Goal: Transaction & Acquisition: Purchase product/service

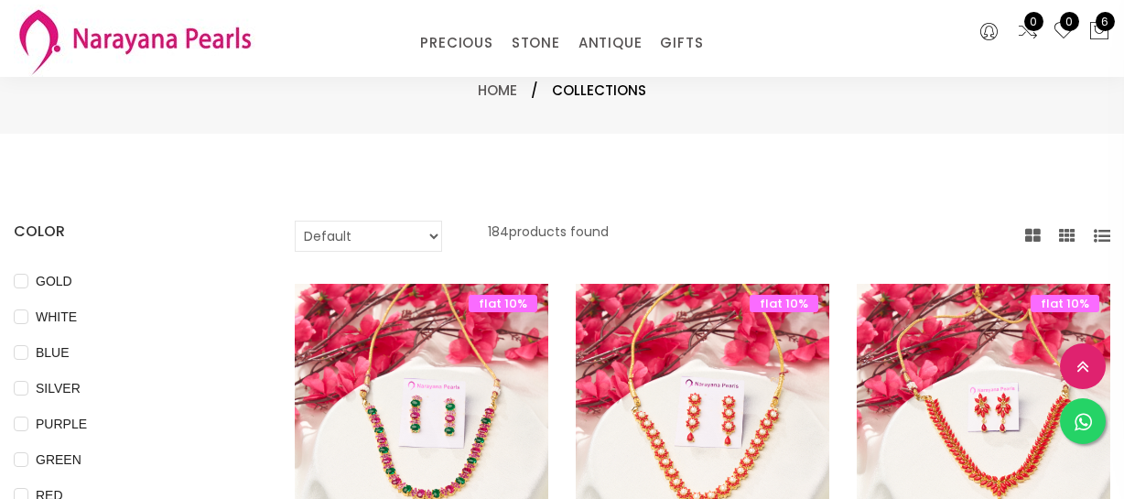
select select "INR"
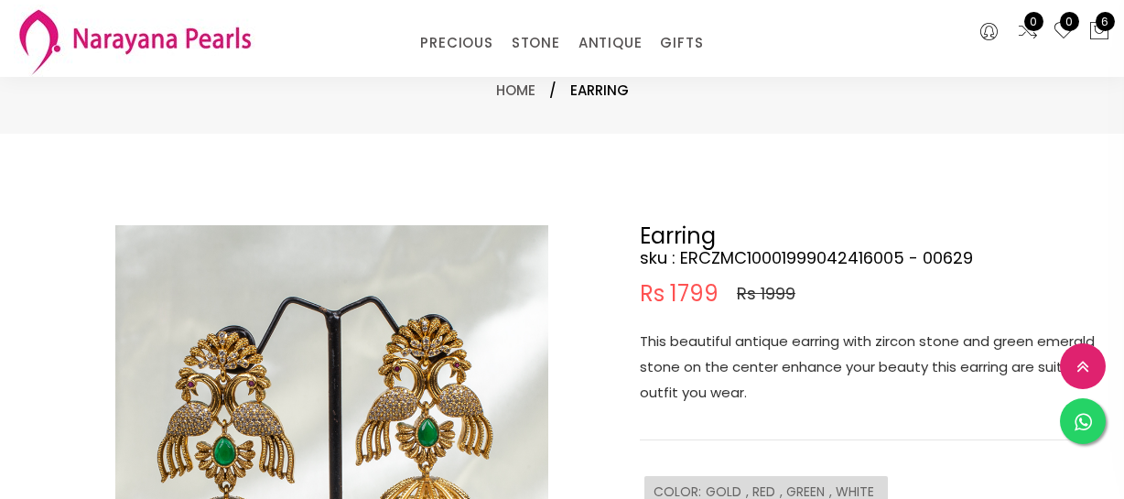
select select "INR"
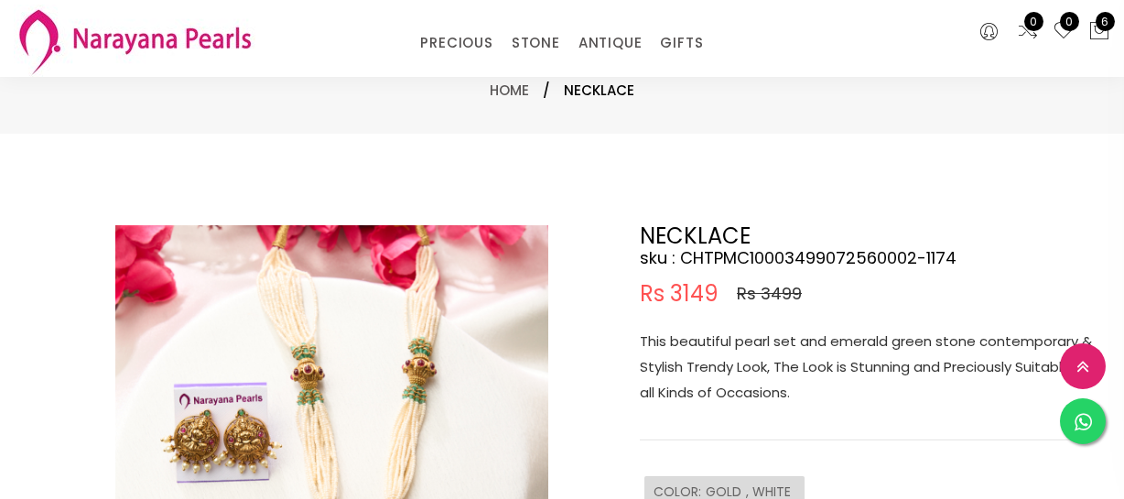
select select "INR"
